Goal: Information Seeking & Learning: Find specific fact

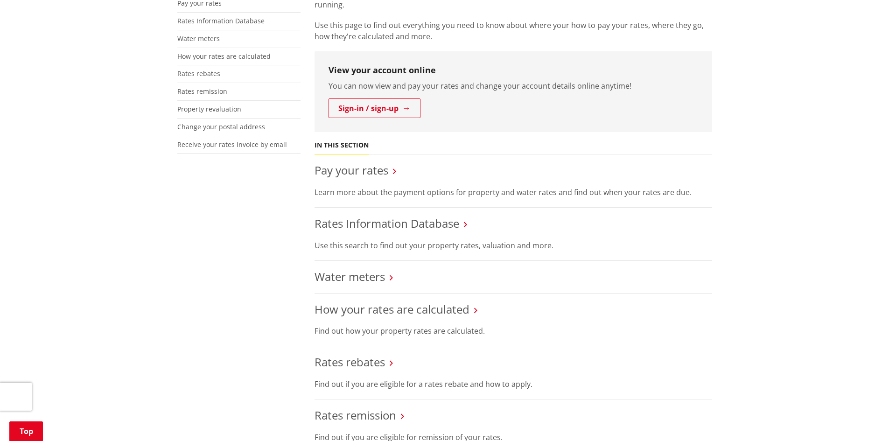
scroll to position [233, 0]
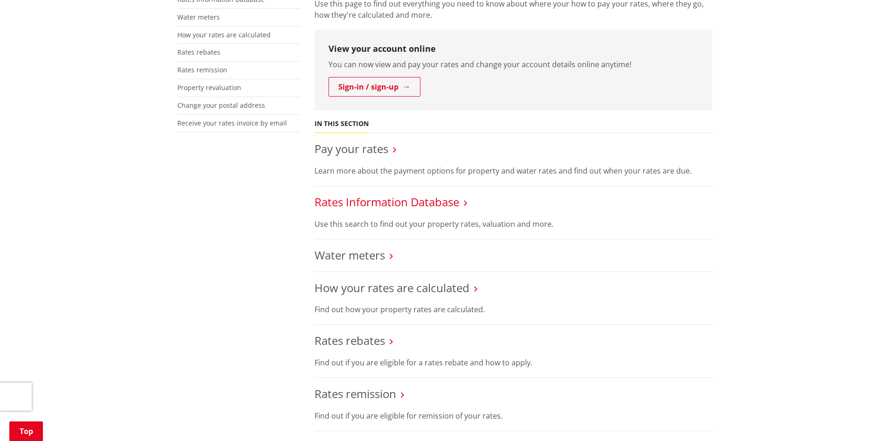
click at [400, 203] on link "Rates Information Database" at bounding box center [387, 201] width 145 height 15
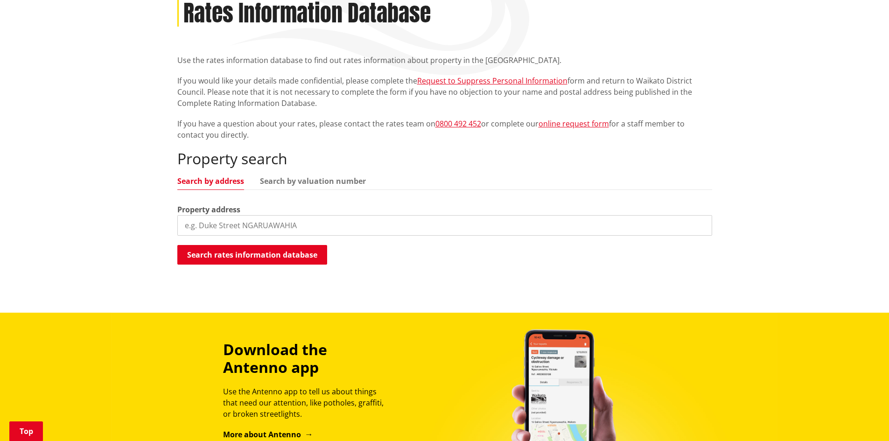
scroll to position [140, 0]
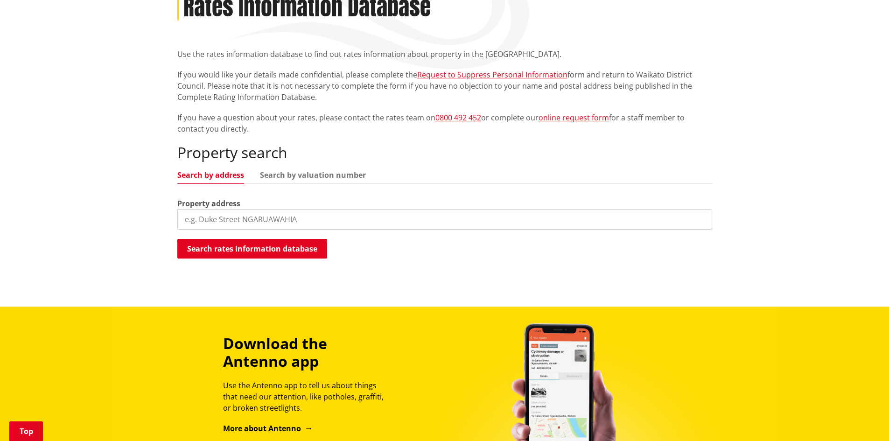
click at [210, 214] on input "search" at bounding box center [444, 219] width 535 height 21
click at [243, 252] on button "Search rates information database" at bounding box center [252, 249] width 150 height 20
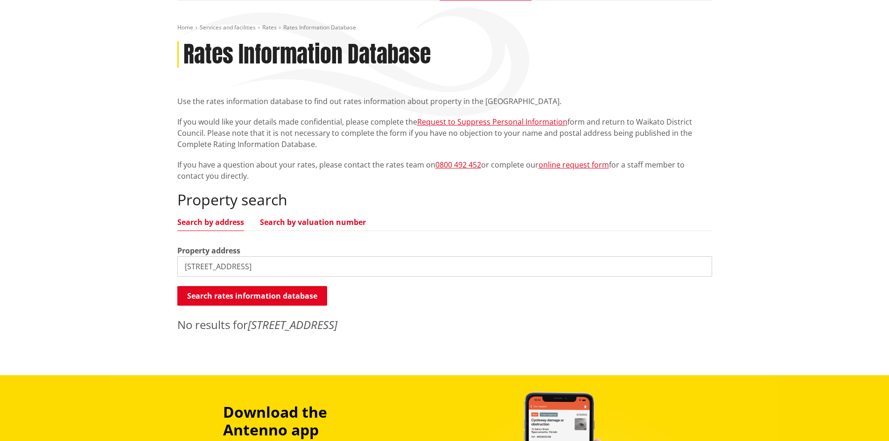
scroll to position [93, 0]
drag, startPoint x: 199, startPoint y: 265, endPoint x: 160, endPoint y: 259, distance: 39.7
click at [160, 259] on div "Home Services and facilities Rates Rates Information Database Rates Information…" at bounding box center [444, 187] width 889 height 375
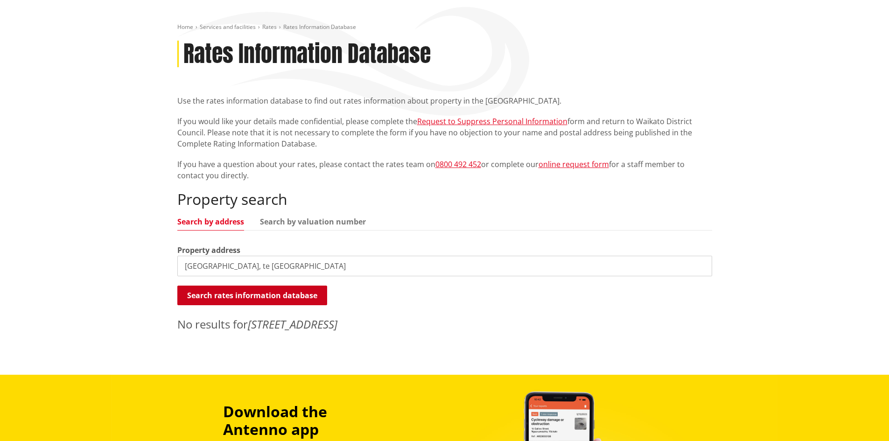
click at [246, 299] on button "Search rates information database" at bounding box center [252, 296] width 150 height 20
click at [181, 268] on input "bedford road, te kowhai" at bounding box center [444, 266] width 535 height 21
type input "148 bedford road, te kowhai"
click at [235, 290] on button "Search rates information database" at bounding box center [252, 296] width 150 height 20
click at [267, 295] on button "Search rates information database" at bounding box center [252, 296] width 150 height 20
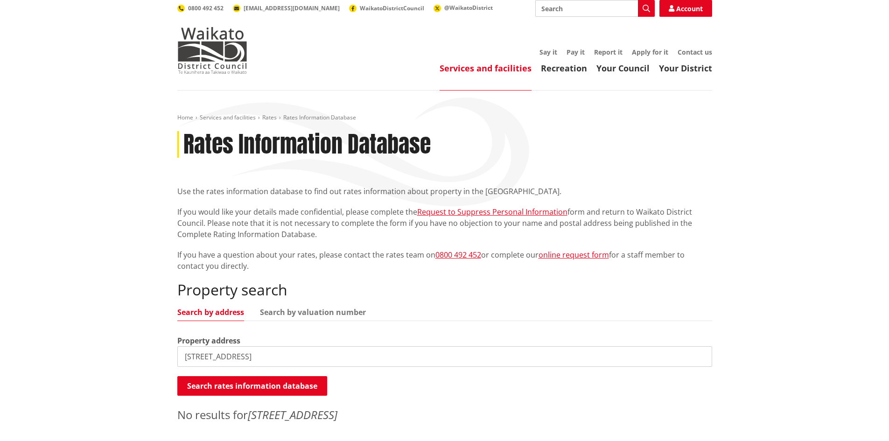
scroll to position [0, 0]
